Goal: Transaction & Acquisition: Download file/media

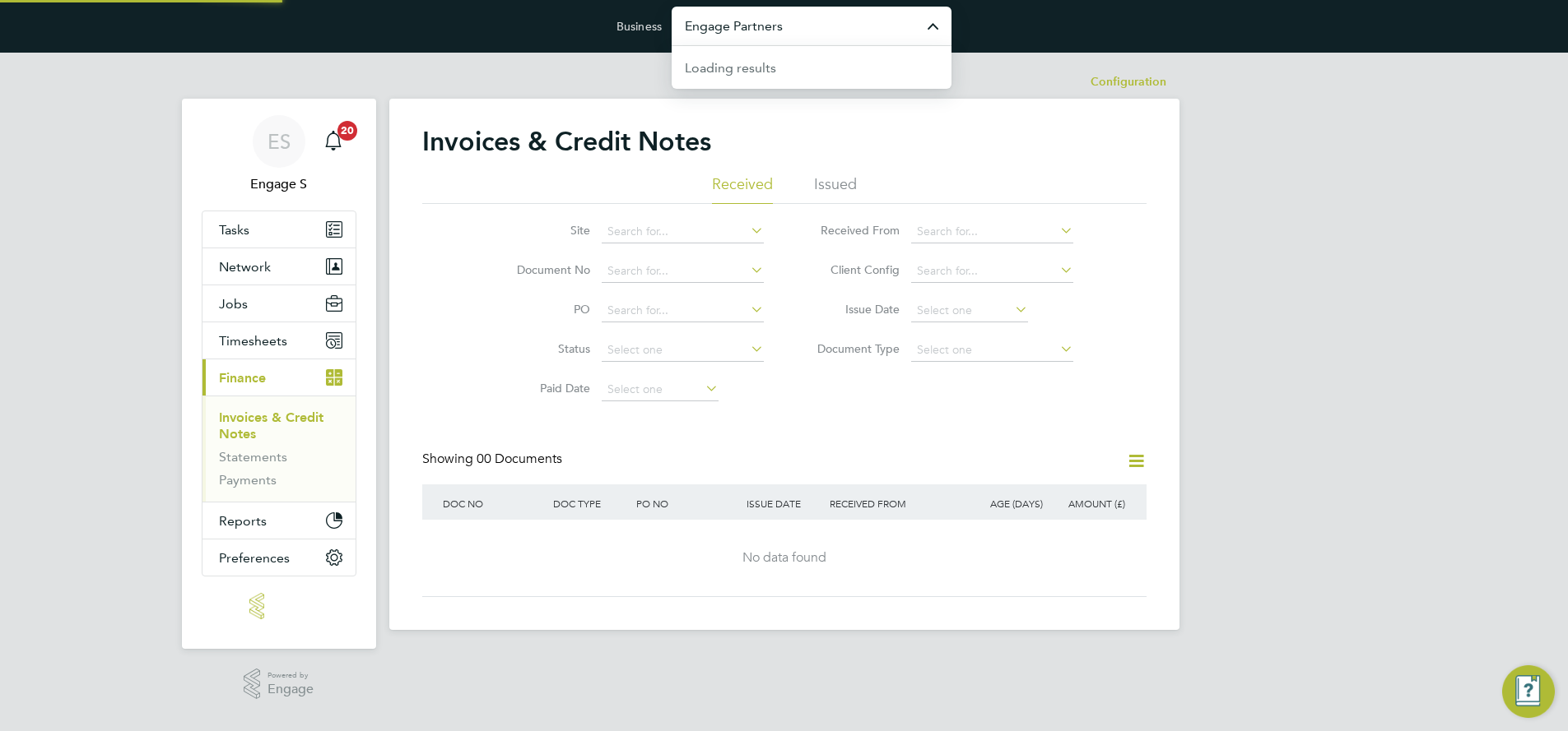
click at [784, 35] on input "Engage Partners" at bounding box center [812, 26] width 280 height 38
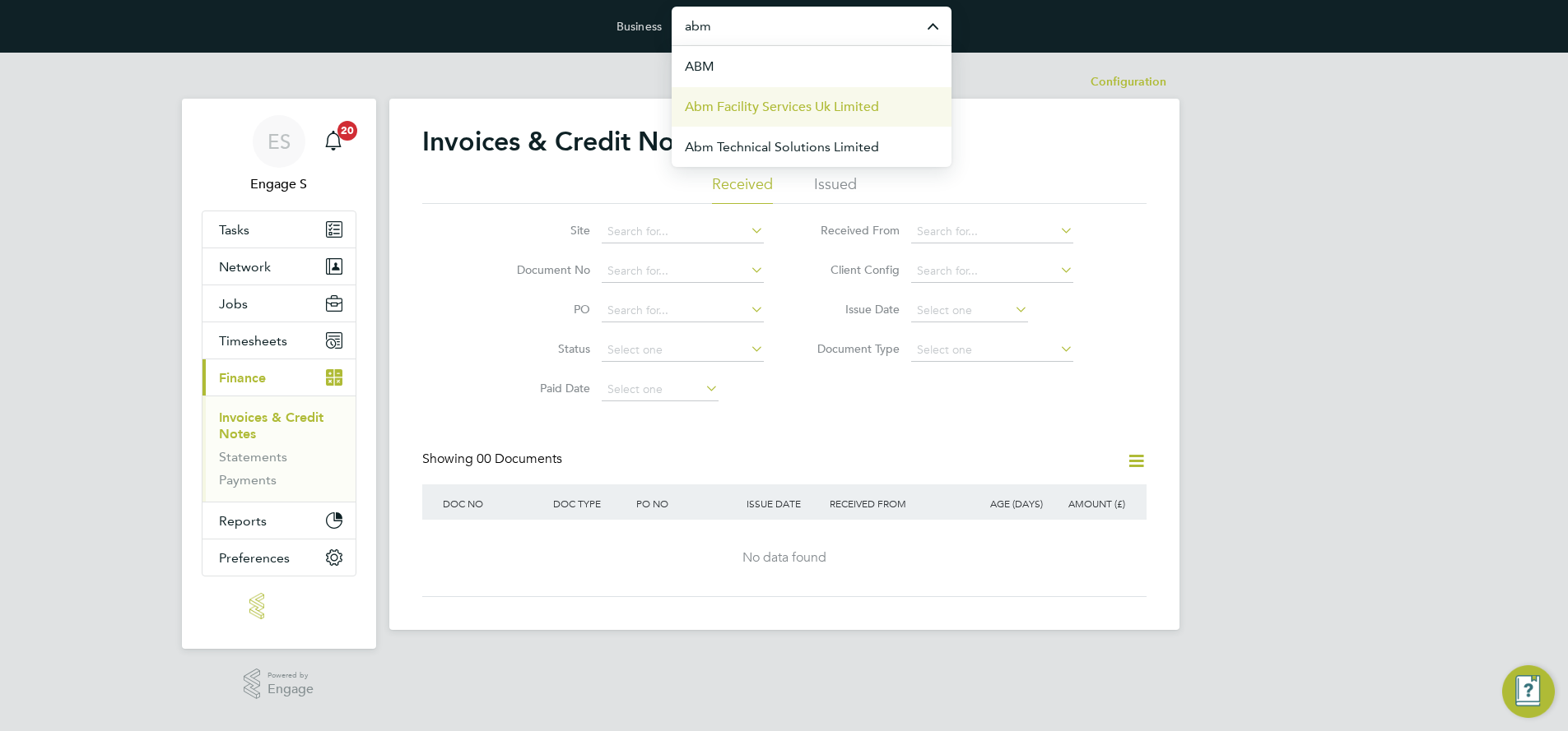
click at [807, 95] on li "Abm Facility Services Uk Limited" at bounding box center [812, 106] width 280 height 40
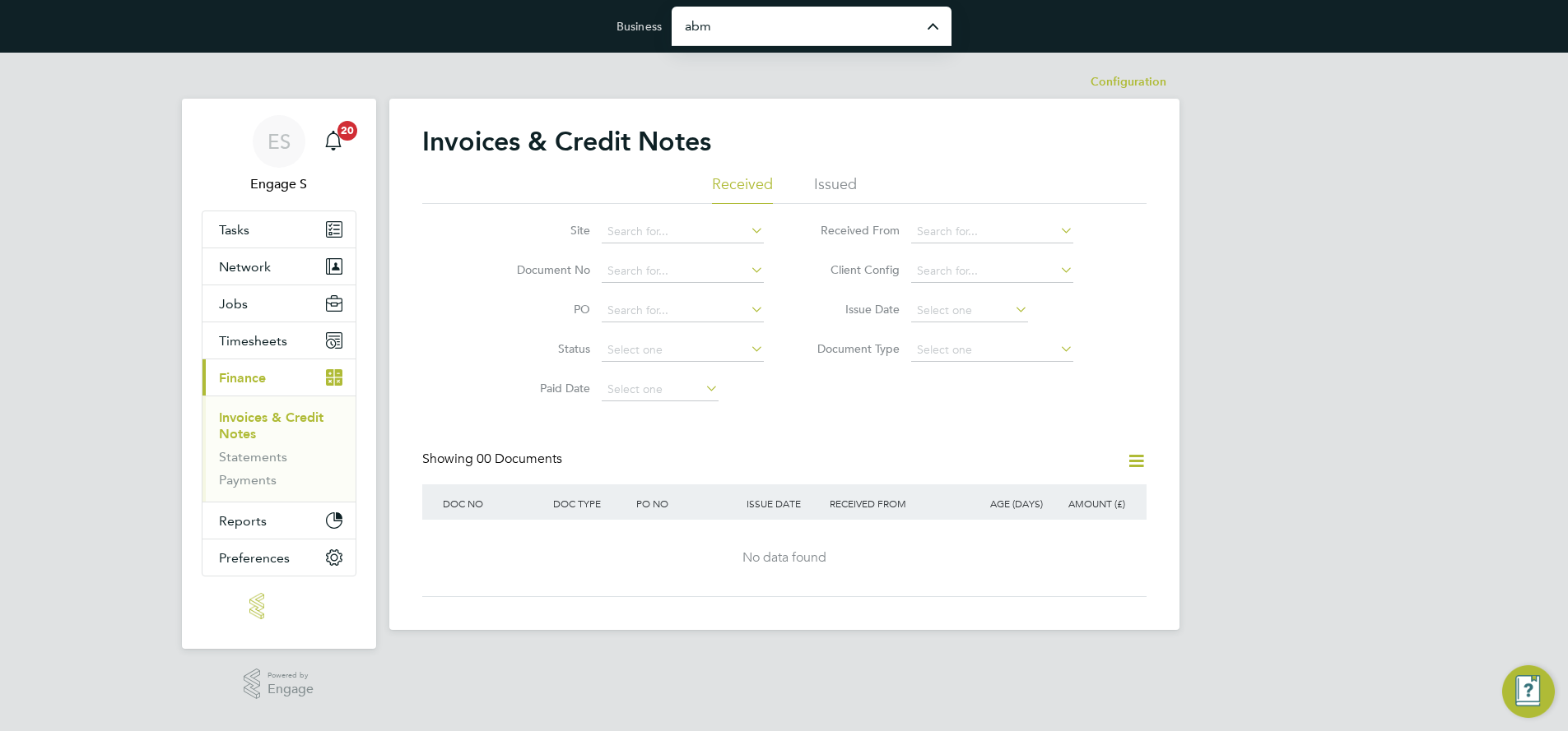
type input "Abm Facility Services Uk Limited"
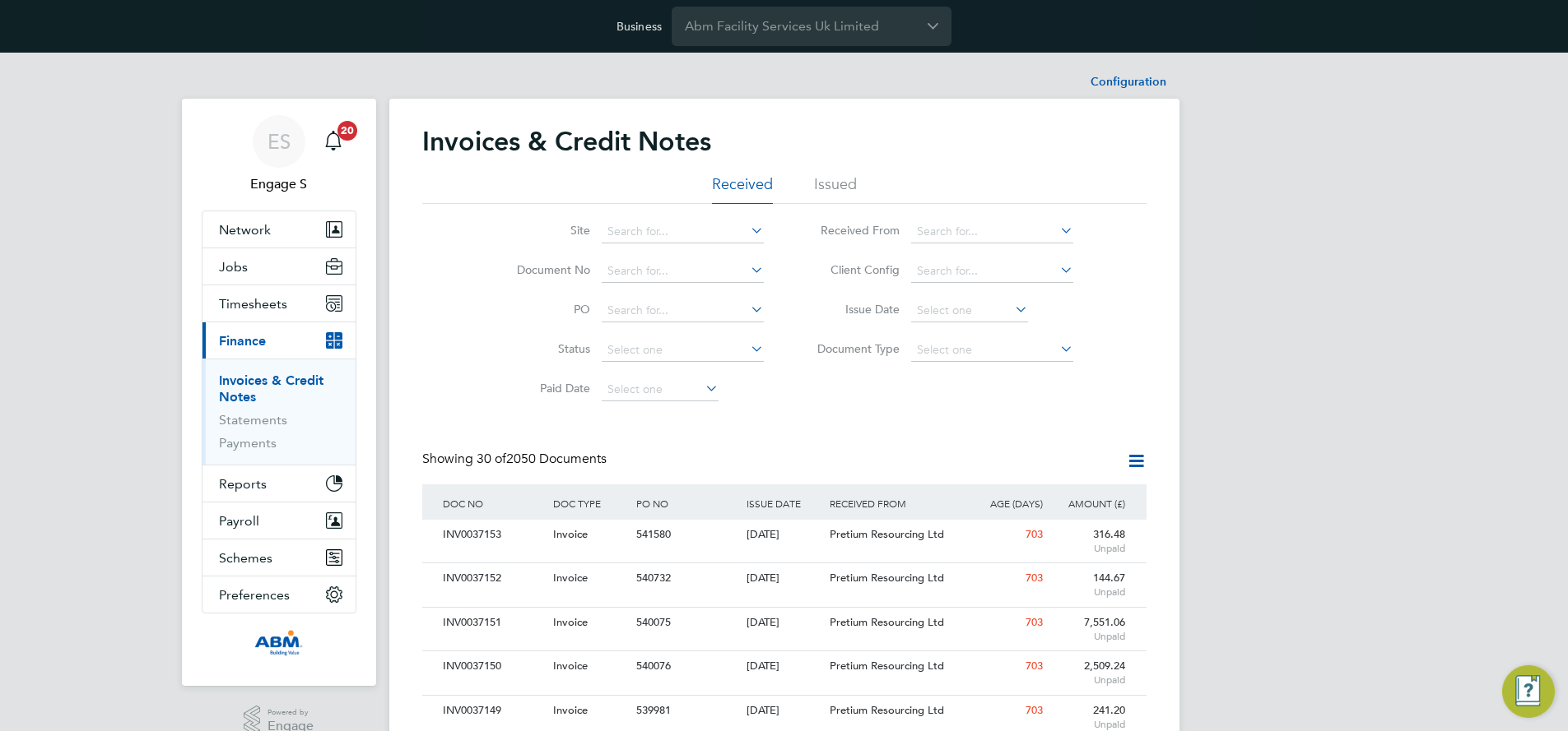
click at [1135, 460] on icon at bounding box center [1135, 460] width 20 height 20
click at [1079, 495] on li "Download invoices" at bounding box center [1068, 500] width 155 height 23
click at [1136, 460] on icon at bounding box center [1135, 460] width 20 height 20
click at [1067, 495] on li "Download invoices" at bounding box center [1068, 500] width 155 height 23
